Goal: Transaction & Acquisition: Purchase product/service

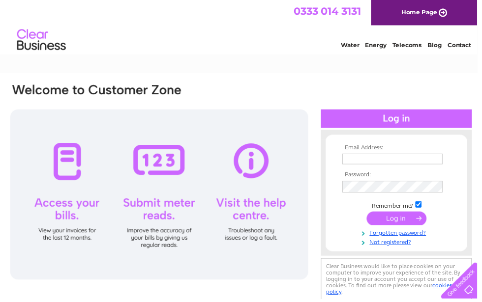
click at [420, 153] on td at bounding box center [400, 161] width 114 height 16
click at [423, 161] on input "text" at bounding box center [396, 160] width 101 height 11
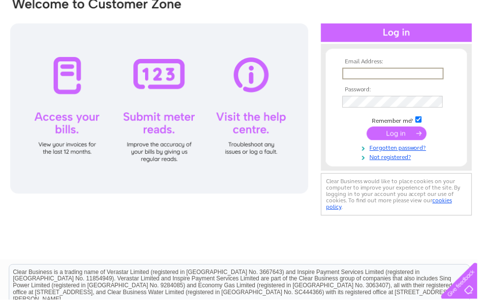
scroll to position [87, 0]
type input "[EMAIL_ADDRESS][DOMAIN_NAME]"
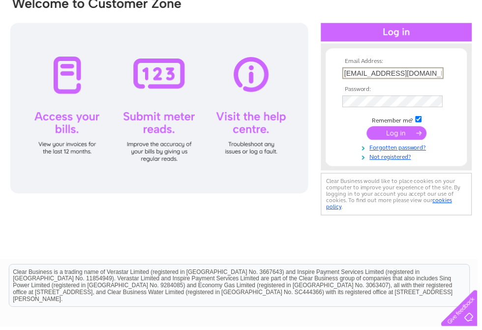
click at [423, 138] on input "submit" at bounding box center [400, 135] width 60 height 14
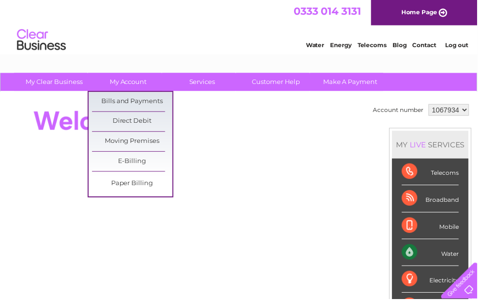
click at [155, 102] on link "Bills and Payments" at bounding box center [133, 103] width 81 height 20
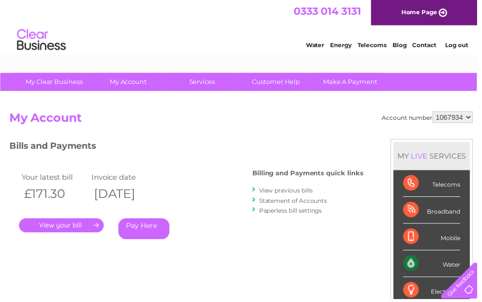
click at [374, 89] on link "Make A Payment" at bounding box center [353, 83] width 81 height 18
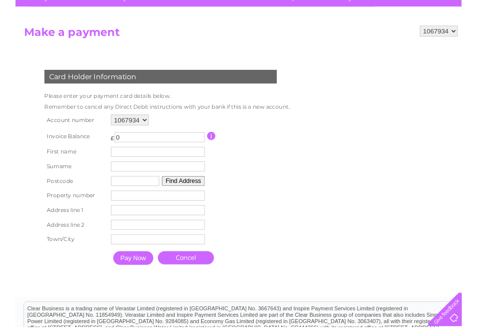
scroll to position [114, 0]
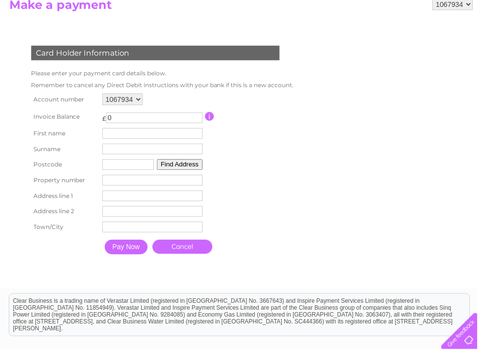
click at [421, 203] on form "1067934 Make a payment Card Holder Information Please enter your payment card d…" at bounding box center [243, 140] width 468 height 283
click at [420, 208] on form "1067934 Make a payment Card Holder Information Please enter your payment card d…" at bounding box center [243, 140] width 468 height 283
click at [169, 119] on input "0" at bounding box center [155, 119] width 97 height 11
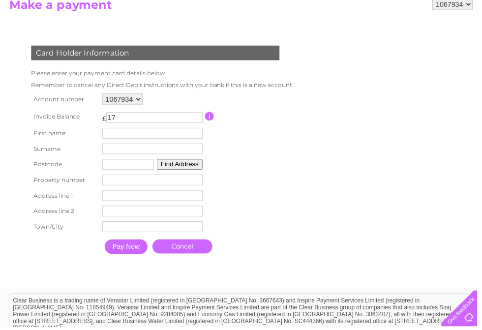
type input "171"
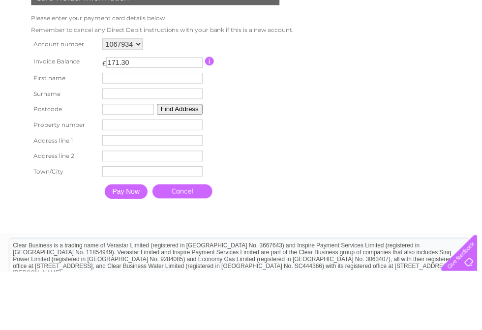
type input "171.30"
click at [173, 129] on input "text" at bounding box center [153, 134] width 101 height 11
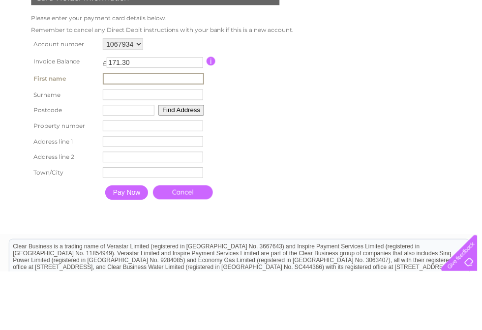
type input "William"
type input "Faichnie"
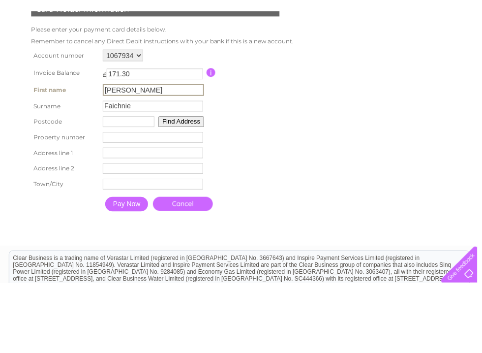
scroll to position [170, 0]
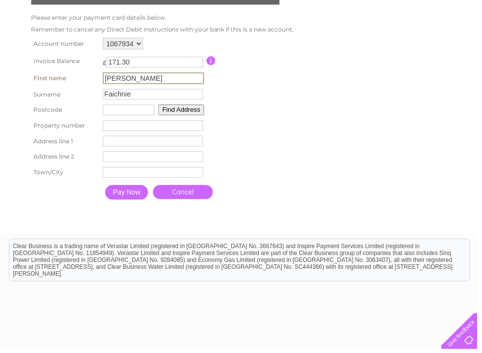
type input "KY16 9SN"
type input "7"
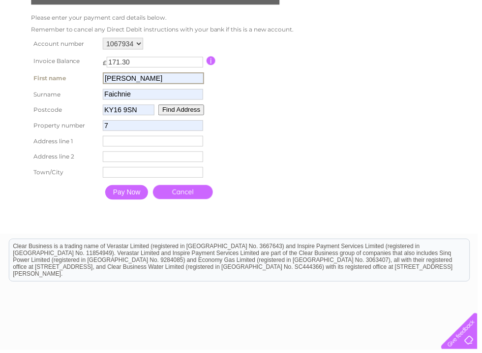
click at [205, 112] on button "Find Address" at bounding box center [183, 111] width 46 height 11
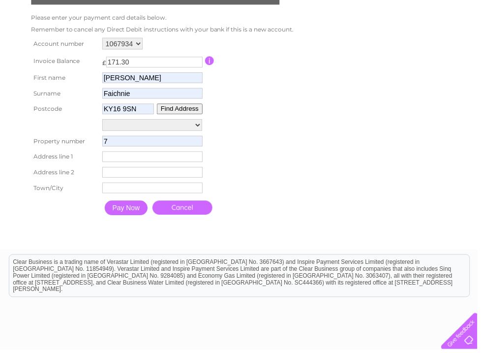
click at [189, 127] on select "East Cottage, Nether Magask West Cottage, Nether Magask Nether Magask Farm Neth…" at bounding box center [153, 126] width 101 height 12
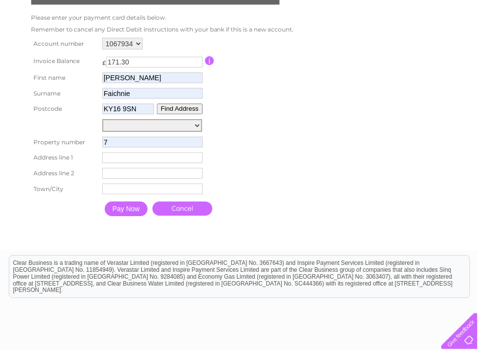
click at [155, 116] on input "KY16 9SN" at bounding box center [129, 110] width 52 height 11
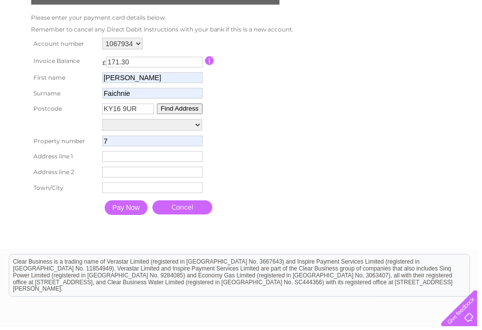
type input "KY16 9UR"
click at [197, 111] on button "Find Address" at bounding box center [181, 110] width 46 height 11
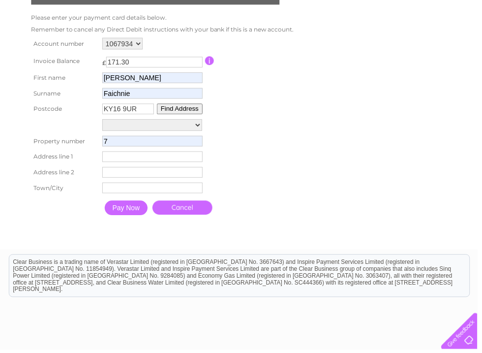
click at [180, 129] on select "45b, Bell Street 17-21, Bell Street Site Of Old Hall To The Rear O, Bell Street…" at bounding box center [153, 126] width 101 height 12
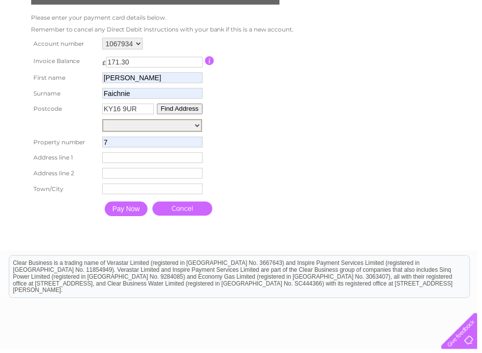
select select "7,Bell Street,,St. Andrews"
type input "Bell Street"
type input "St. Andrews"
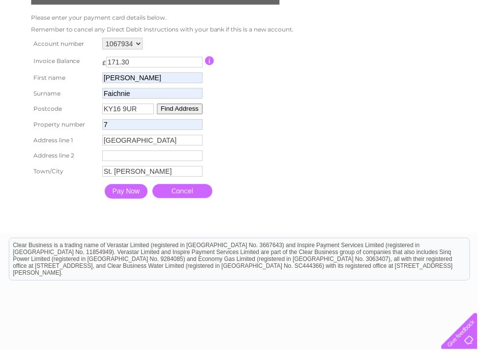
click at [131, 201] on input "Pay Now" at bounding box center [127, 193] width 43 height 15
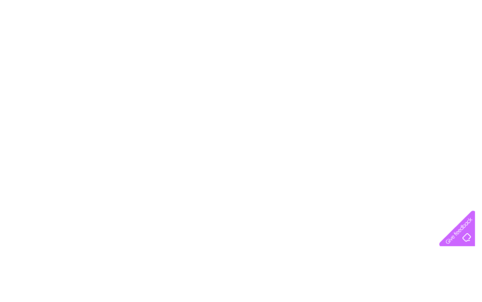
scroll to position [295, 0]
